Goal: Task Accomplishment & Management: Complete application form

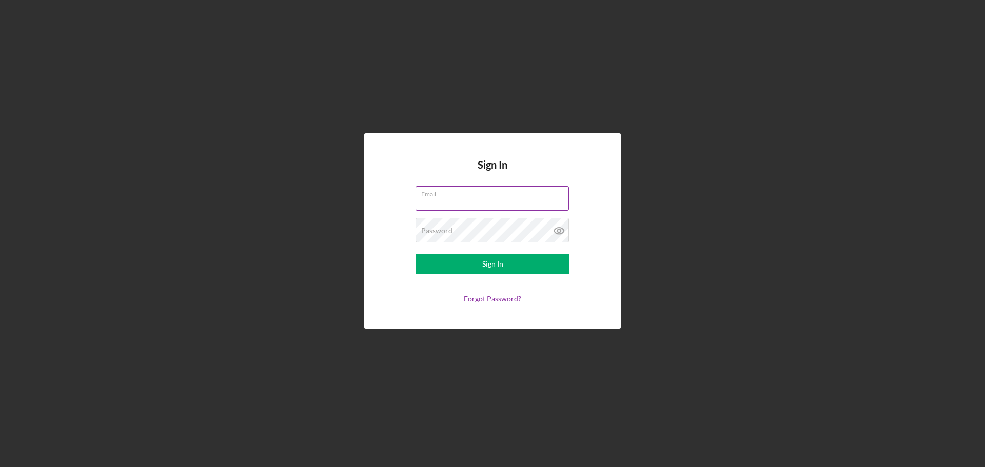
click at [447, 196] on div "Email" at bounding box center [493, 199] width 154 height 26
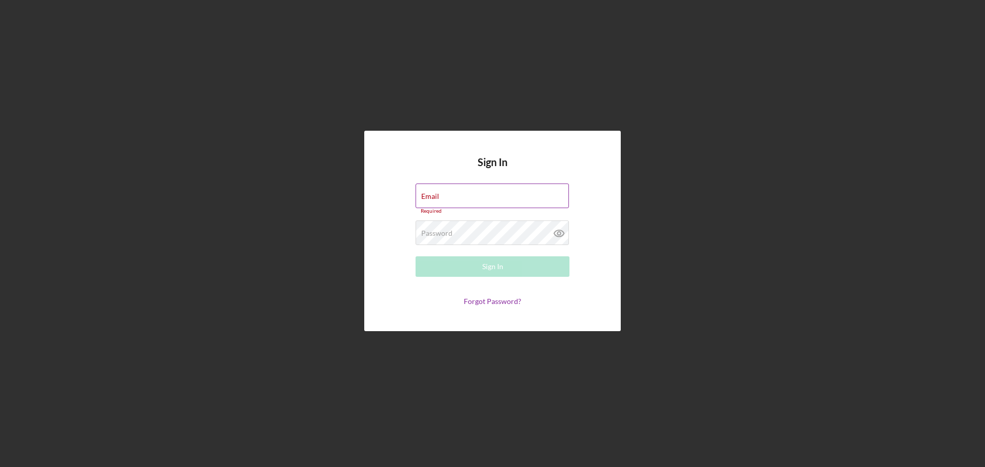
click at [442, 194] on div "Email Required" at bounding box center [493, 199] width 154 height 31
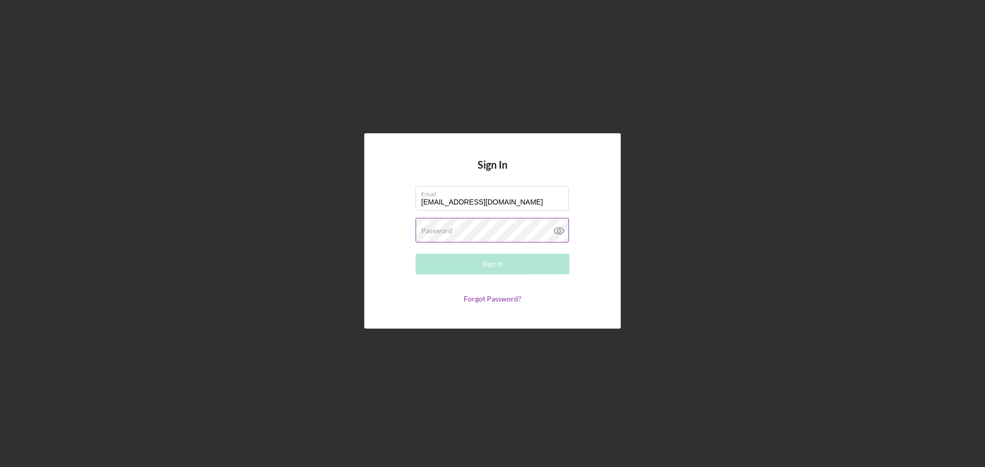
click at [443, 231] on label "Password" at bounding box center [436, 231] width 31 height 8
click at [560, 231] on icon at bounding box center [558, 230] width 3 height 3
click at [488, 264] on div "Sign In" at bounding box center [492, 264] width 21 height 21
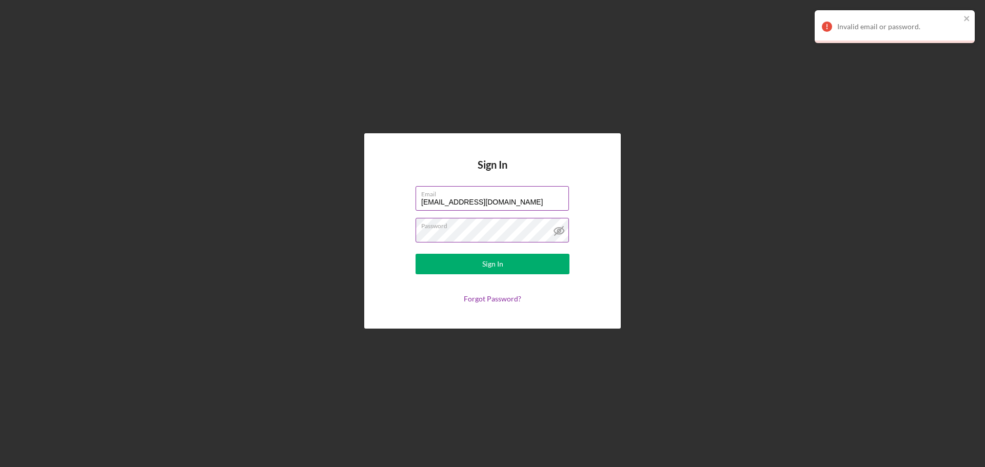
click at [455, 201] on input "[EMAIL_ADDRESS][DOMAIN_NAME]" at bounding box center [492, 198] width 153 height 25
type input "[EMAIL_ADDRESS][DOMAIN_NAME]"
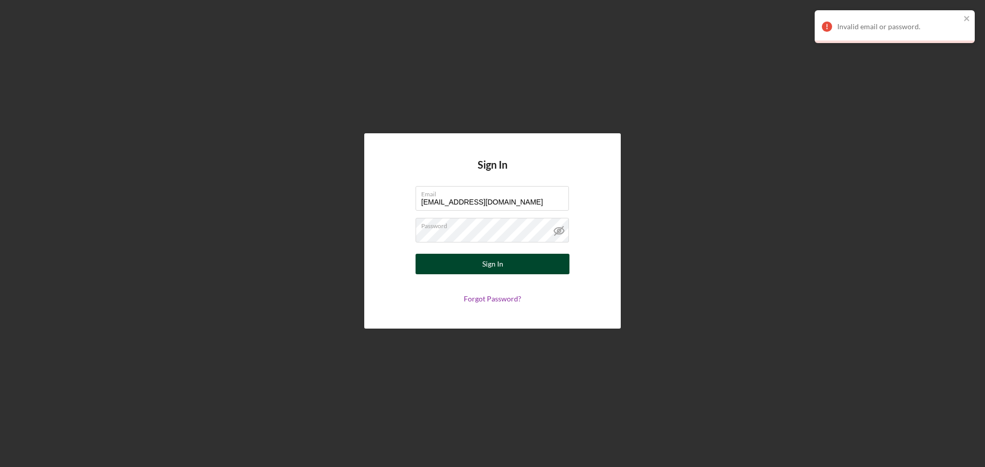
click at [500, 259] on div "Sign In" at bounding box center [492, 264] width 21 height 21
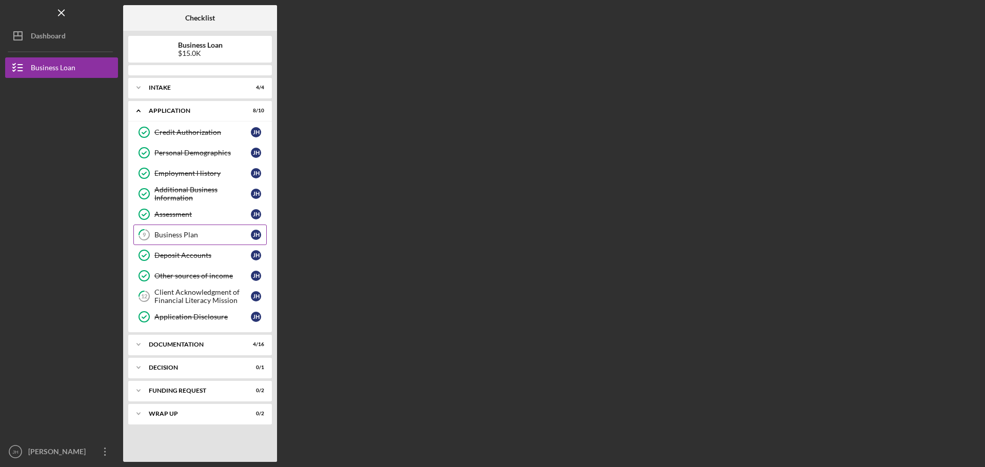
click at [178, 234] on div "Business Plan" at bounding box center [202, 235] width 96 height 8
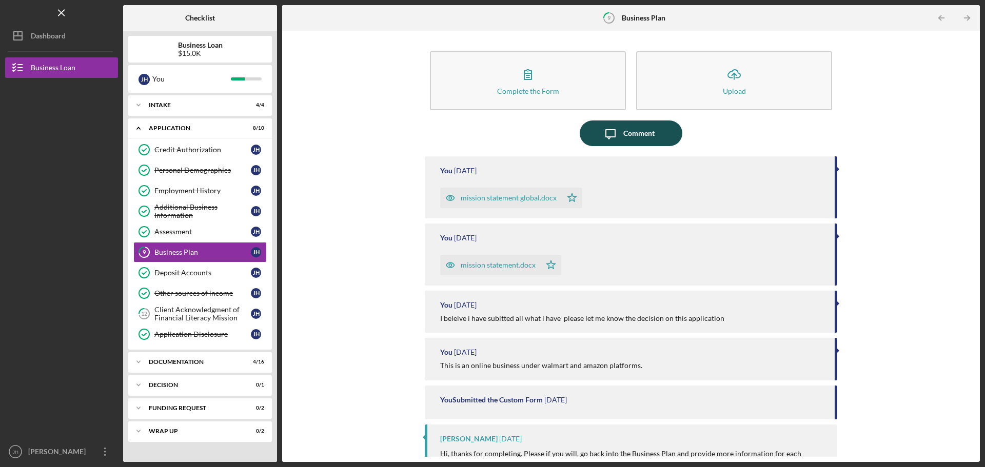
click at [655, 134] on button "Icon/Message Comment" at bounding box center [631, 134] width 103 height 26
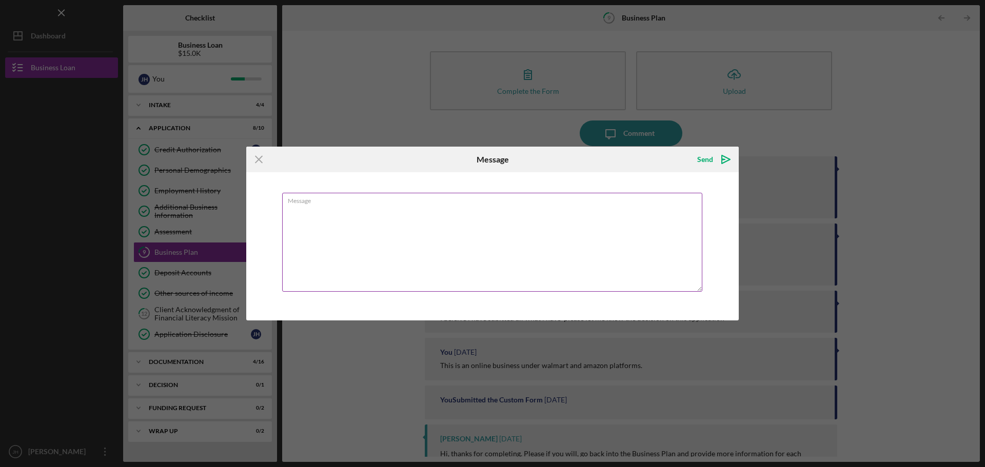
click at [297, 197] on div "Message" at bounding box center [492, 243] width 421 height 101
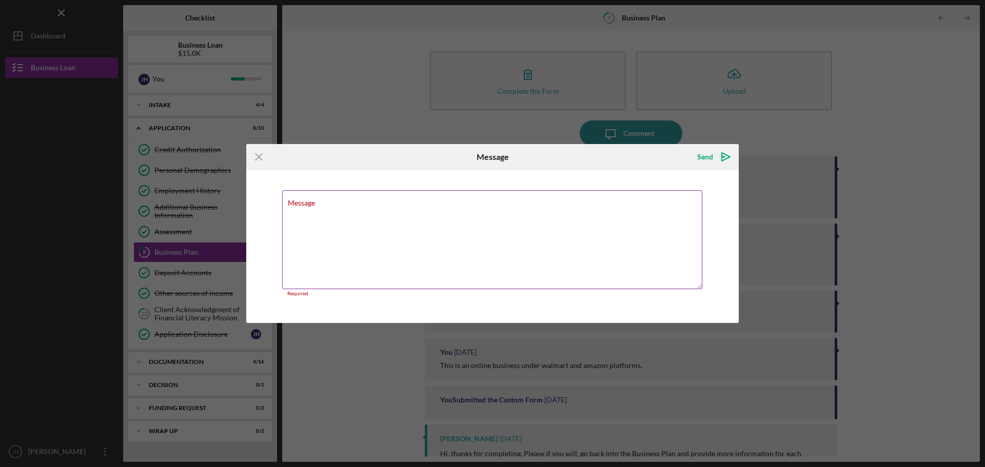
click at [289, 197] on div "Message Required" at bounding box center [492, 243] width 421 height 107
type textarea "i"
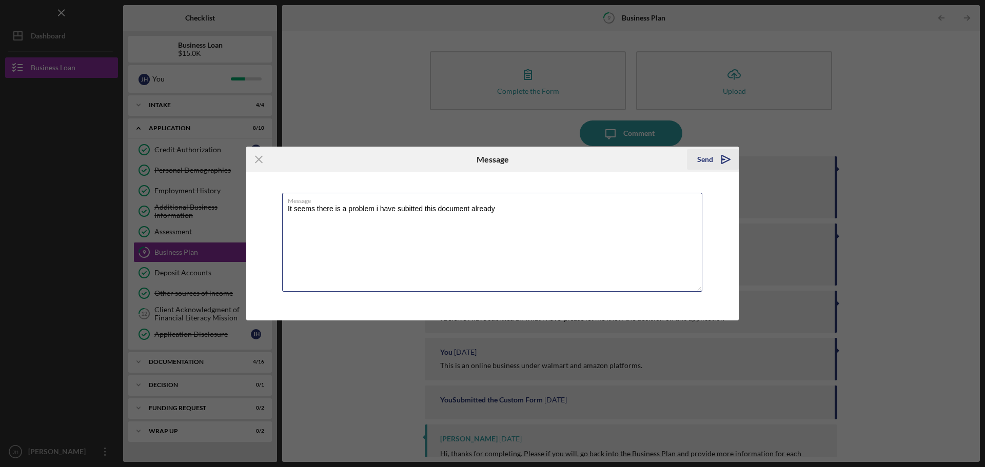
type textarea "It seems there is a problem i have subitted this document already"
click at [706, 160] on div "Send" at bounding box center [705, 159] width 16 height 21
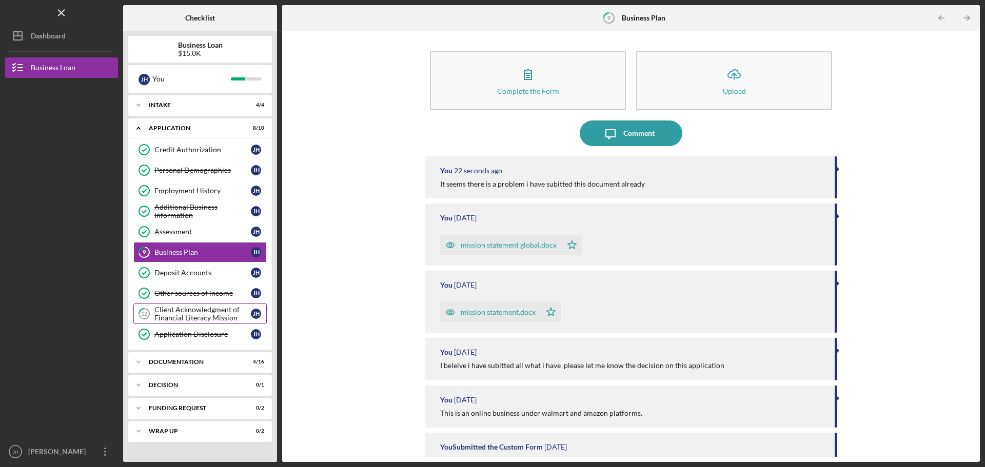
click at [188, 313] on div "Client Acknowledgment of Financial Literacy Mission" at bounding box center [202, 314] width 96 height 16
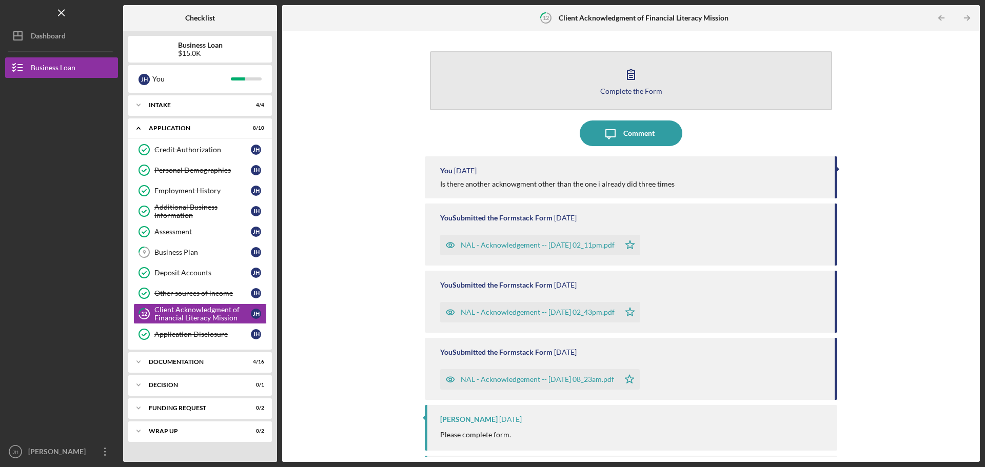
click at [632, 88] on div "Complete the Form" at bounding box center [631, 91] width 62 height 8
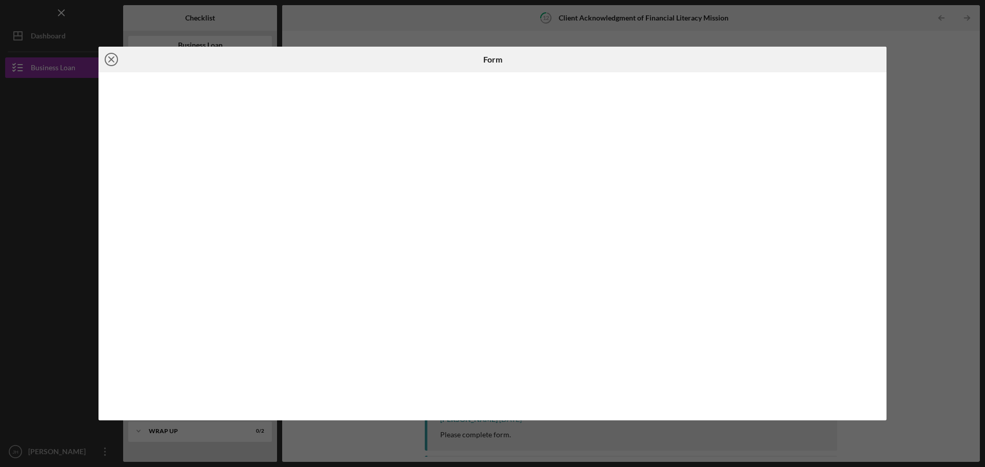
click at [113, 60] on icon "Icon/Close" at bounding box center [111, 60] width 26 height 26
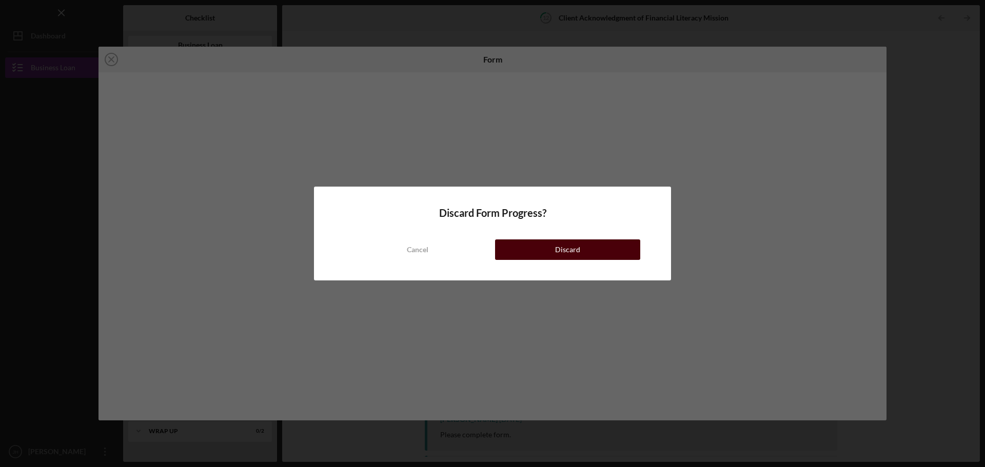
click at [569, 250] on div "Discard" at bounding box center [567, 250] width 25 height 21
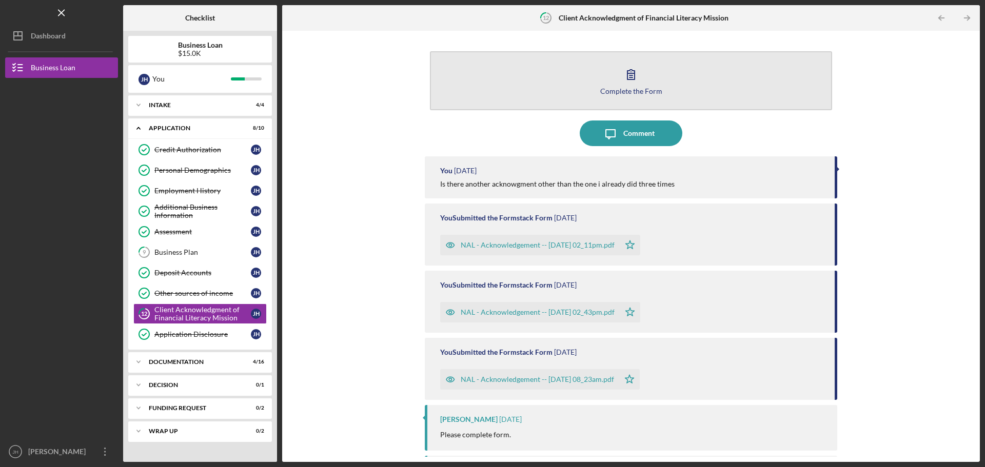
click at [629, 72] on icon "button" at bounding box center [631, 75] width 26 height 26
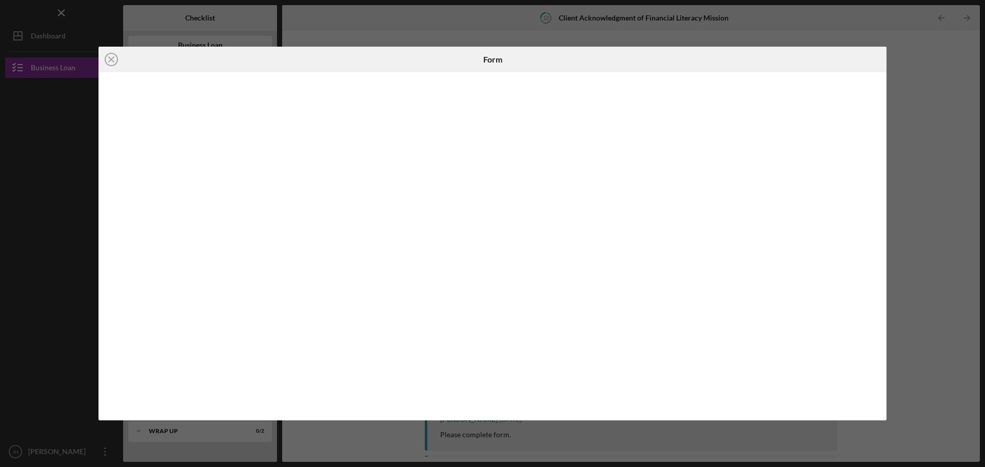
click at [470, 22] on div "Icon/Close Form" at bounding box center [492, 233] width 985 height 467
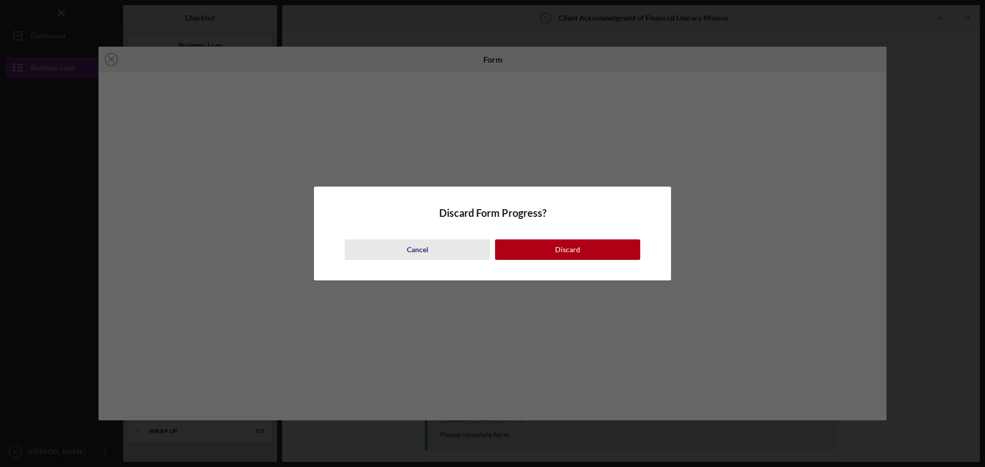
click at [426, 250] on div "Cancel" at bounding box center [418, 250] width 22 height 21
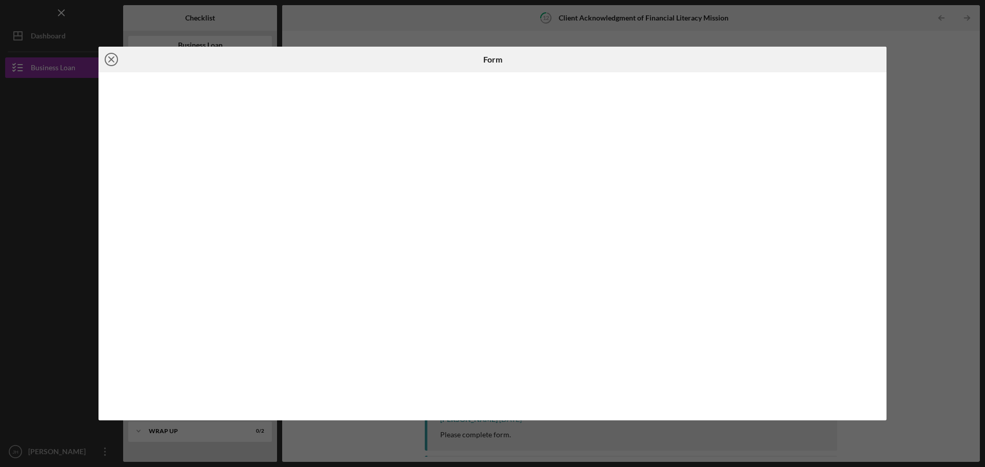
click at [108, 58] on icon "Icon/Close" at bounding box center [111, 60] width 26 height 26
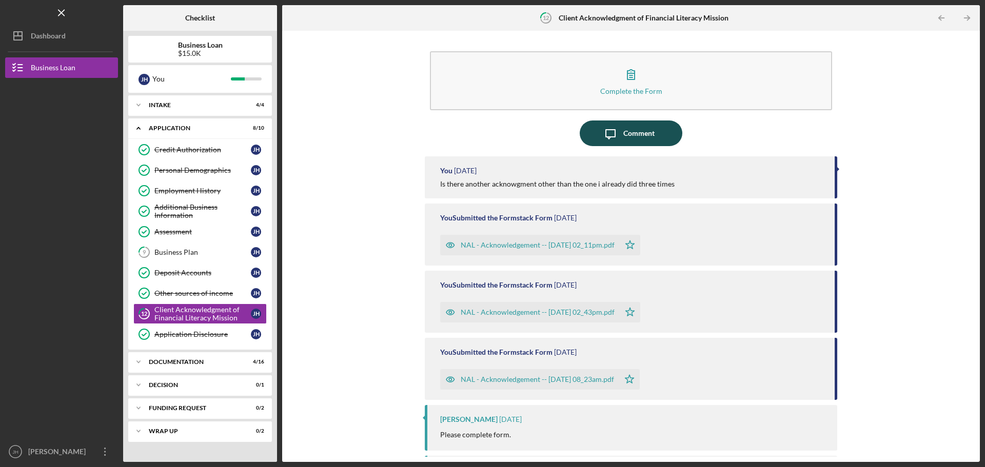
click at [620, 133] on icon "Icon/Message" at bounding box center [611, 134] width 26 height 26
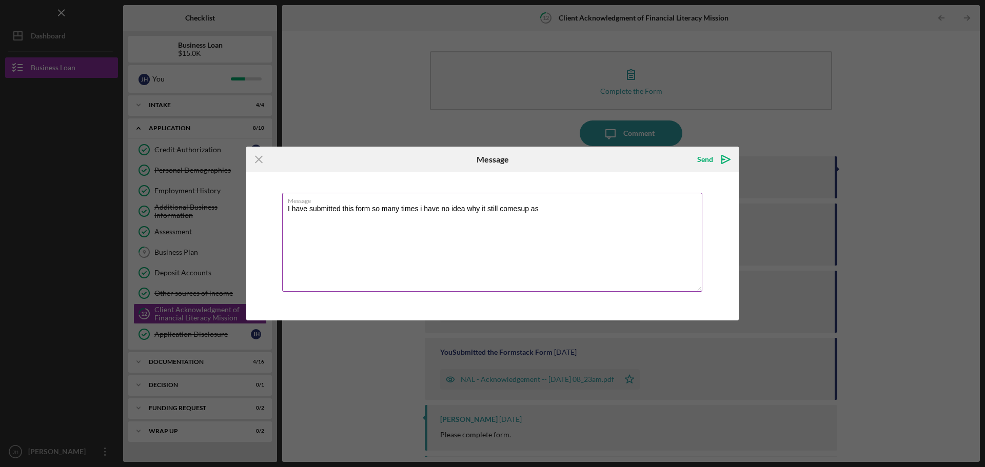
click at [521, 207] on textarea "I have submitted this form so many times i have no idea why it still comesup as" at bounding box center [492, 242] width 420 height 99
click at [542, 204] on label "Message" at bounding box center [495, 198] width 415 height 11
click at [542, 204] on textarea "I have submitted this form so many times i have no idea why it still comes up as" at bounding box center [492, 242] width 420 height 99
click at [547, 208] on textarea "I have submitted this form so many times i have no idea why it still comes up as" at bounding box center [492, 242] width 420 height 99
type textarea "I have submitted this form so many times i have no idea why it still comes up a…"
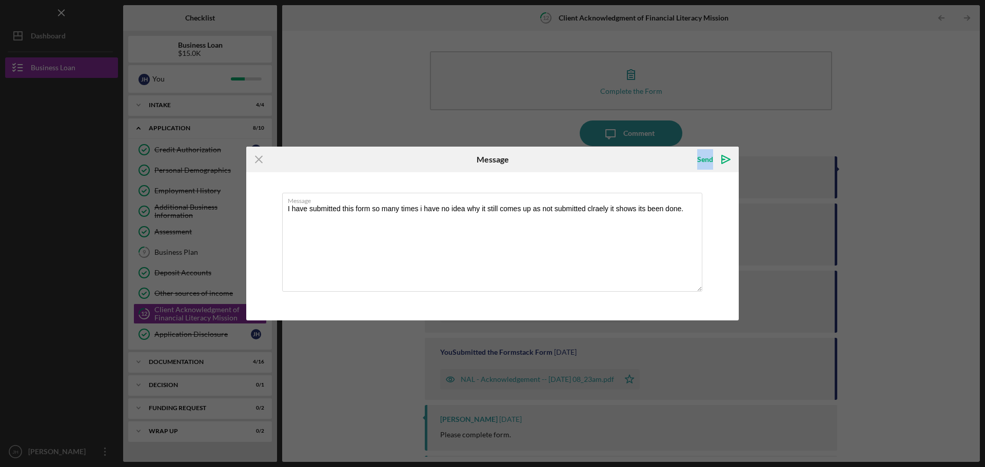
drag, startPoint x: 572, startPoint y: 150, endPoint x: 640, endPoint y: 177, distance: 73.7
click at [665, 189] on form "Icon/Menu Close Message Send Icon/icon-invite-send Message I have submitted thi…" at bounding box center [492, 233] width 492 height 173
click at [603, 161] on div "Send Icon/icon-invite-send" at bounding box center [657, 160] width 164 height 26
drag, startPoint x: 287, startPoint y: 209, endPoint x: 687, endPoint y: 208, distance: 400.2
click at [701, 208] on textarea "I have submitted this form so many times i have no idea why it still comes up a…" at bounding box center [492, 242] width 420 height 99
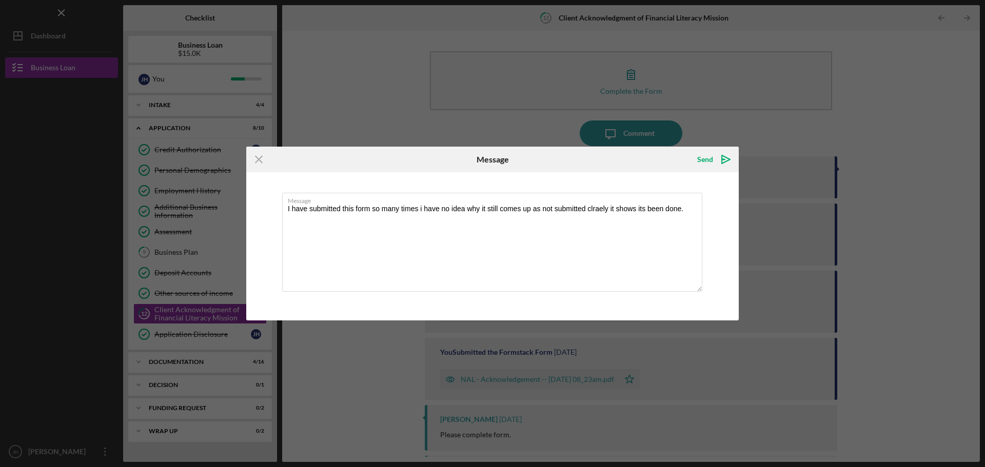
click at [629, 173] on div "Message I have submitted this form so many times i have no idea why it still co…" at bounding box center [492, 246] width 492 height 148
click at [723, 157] on polygon "submit" at bounding box center [726, 159] width 8 height 8
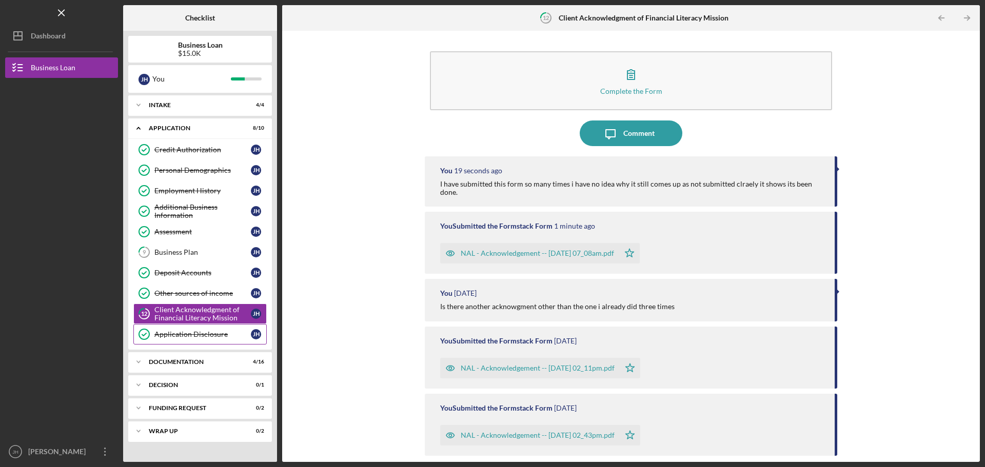
click at [213, 338] on div "Application Disclosure" at bounding box center [202, 334] width 96 height 8
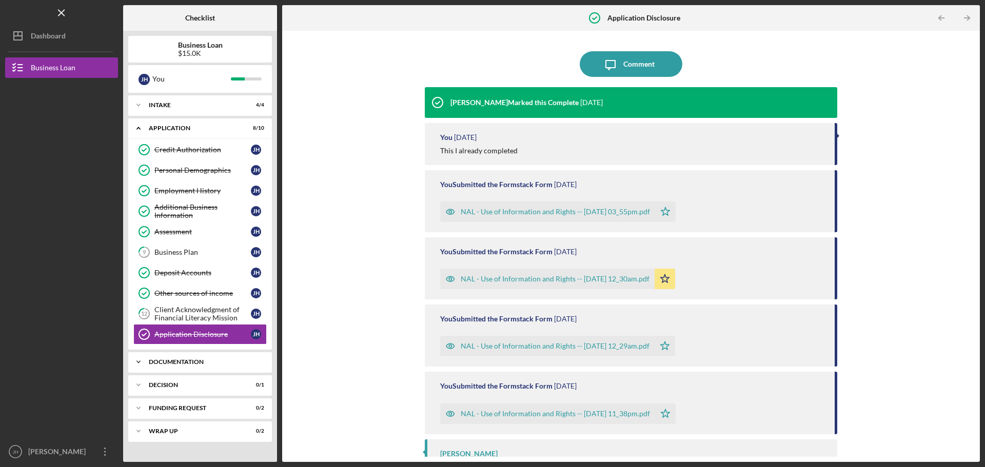
click at [204, 360] on div "Documentation" at bounding box center [204, 362] width 110 height 6
